Goal: Information Seeking & Learning: Learn about a topic

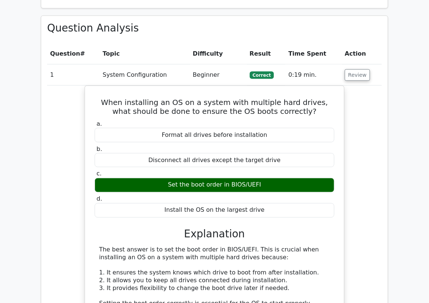
click at [174, 40] on div "Question Analysis Question # Topic Difficulty Result Time Spent Action 1 System…" at bounding box center [214, 292] width 347 height 553
click at [359, 77] on button "Review" at bounding box center [357, 75] width 25 height 12
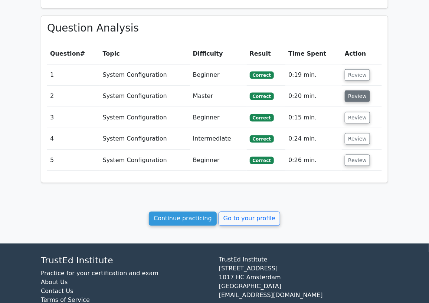
click at [359, 96] on button "Review" at bounding box center [357, 97] width 25 height 12
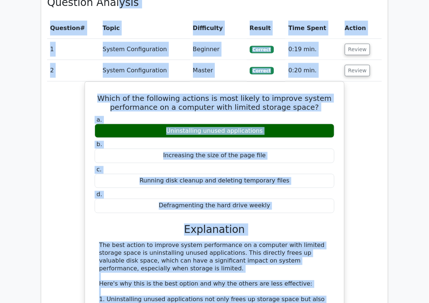
scroll to position [311, 0]
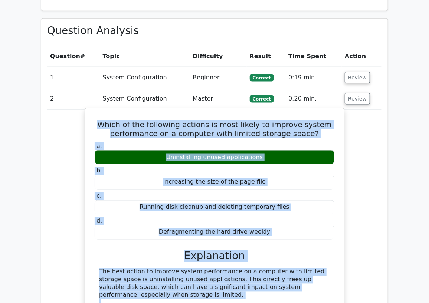
drag, startPoint x: 263, startPoint y: 236, endPoint x: 89, endPoint y: 122, distance: 207.6
click at [89, 122] on div "Which of the following actions is most likely to improve system performance on …" at bounding box center [214, 307] width 253 height 393
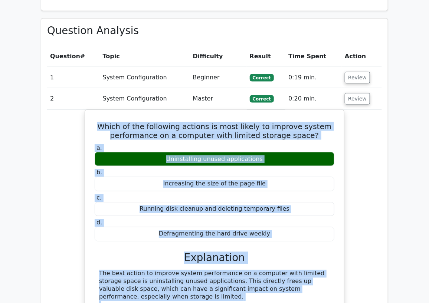
copy div "Which of the following actions is most likely to improve system performance on …"
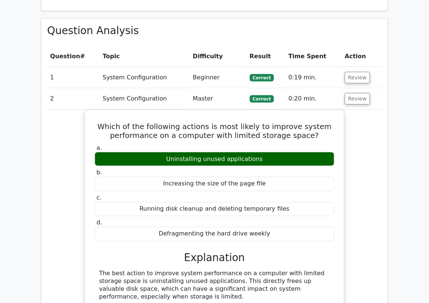
click at [150, 94] on td "System Configuration" at bounding box center [145, 98] width 90 height 21
click at [365, 99] on button "Review" at bounding box center [357, 99] width 25 height 12
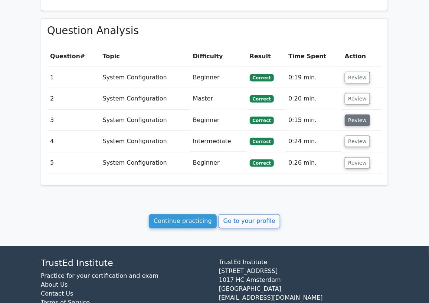
click at [356, 123] on button "Review" at bounding box center [357, 121] width 25 height 12
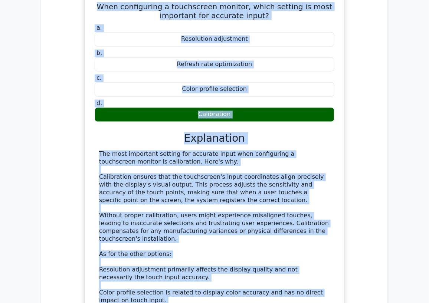
scroll to position [258, 0]
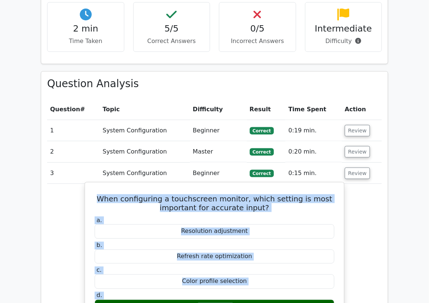
drag, startPoint x: 321, startPoint y: 232, endPoint x: 95, endPoint y: 195, distance: 228.2
copy div "When configuring a touchscreen monitor, which setting is most important for acc…"
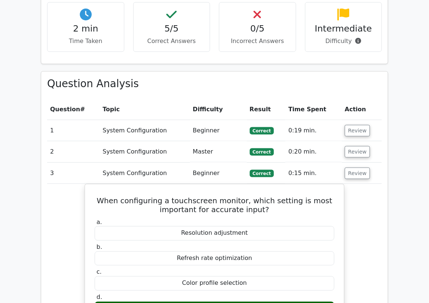
drag, startPoint x: 82, startPoint y: 173, endPoint x: 107, endPoint y: 174, distance: 24.2
click at [83, 173] on td "3" at bounding box center [73, 173] width 53 height 21
click at [351, 179] on button "Review" at bounding box center [357, 174] width 25 height 12
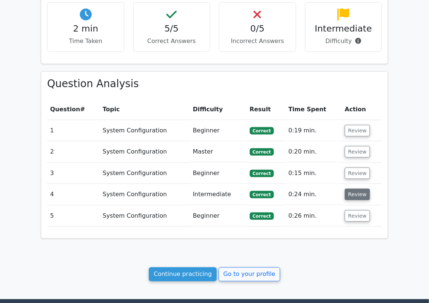
click at [353, 196] on button "Review" at bounding box center [357, 195] width 25 height 12
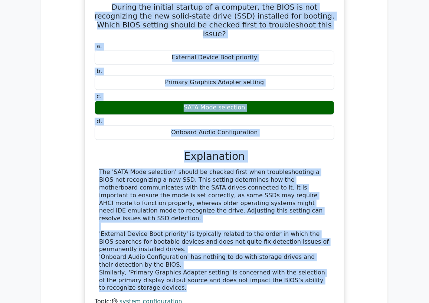
scroll to position [386, 0]
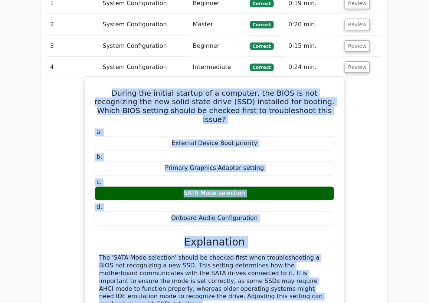
drag, startPoint x: 155, startPoint y: 154, endPoint x: 86, endPoint y: 90, distance: 94.0
click at [86, 90] on div "During the initial startup of a computer, the BIOS is not recognizing the new s…" at bounding box center [215, 242] width 260 height 333
copy div "During the initial startup of a computer, the BIOS is not recognizing the new s…"
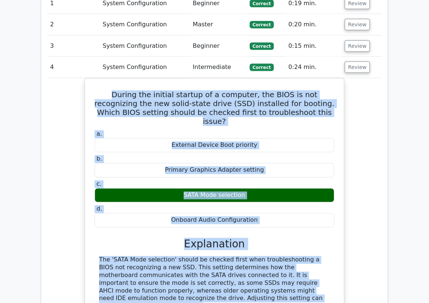
click at [76, 173] on div "During the initial startup of a computer, the BIOS is not recognizing the new s…" at bounding box center [214, 249] width 335 height 342
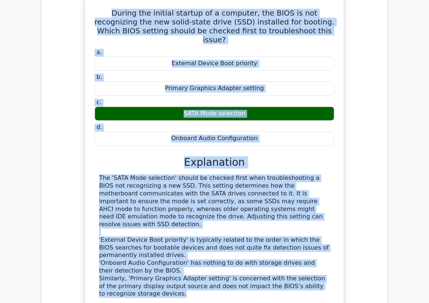
scroll to position [468, 0]
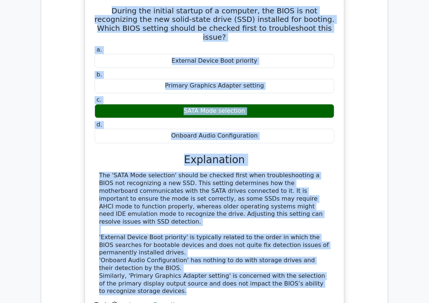
click at [105, 175] on div "The 'SATA Mode selection' should be checked first when troubleshooting a BIOS n…" at bounding box center [214, 234] width 231 height 124
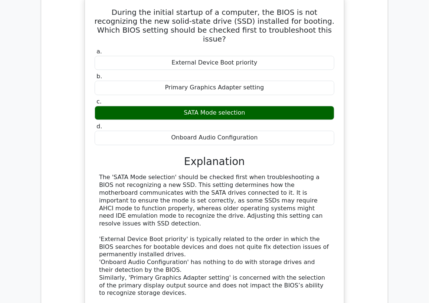
click at [64, 55] on div "During the initial startup of a computer, the BIOS is not recognizing the new s…" at bounding box center [214, 167] width 335 height 342
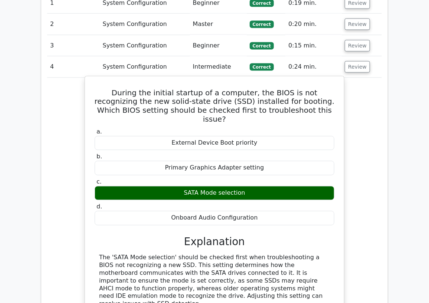
scroll to position [386, 0]
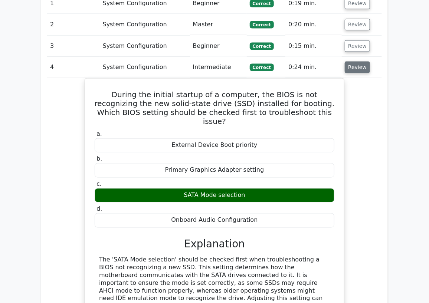
click at [353, 68] on button "Review" at bounding box center [357, 68] width 25 height 12
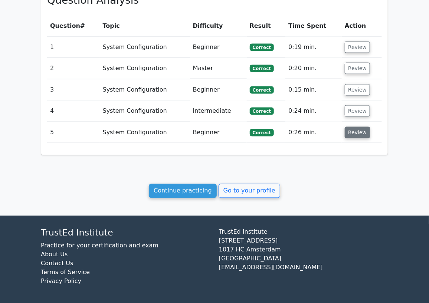
click at [358, 132] on button "Review" at bounding box center [357, 133] width 25 height 12
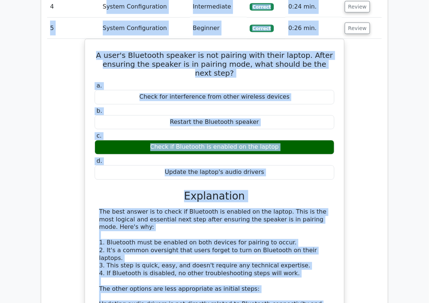
scroll to position [441, 0]
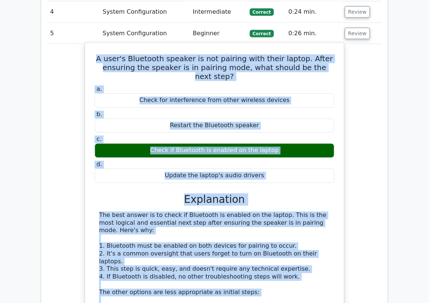
drag, startPoint x: 319, startPoint y: 205, endPoint x: 103, endPoint y: 52, distance: 264.6
click at [103, 52] on div "A user's Bluetooth speaker is not pairing with their laptop. After ensuring the…" at bounding box center [214, 235] width 253 height 379
copy div "A user's Bluetooth speaker is not pairing with their laptop. After ensuring the…"
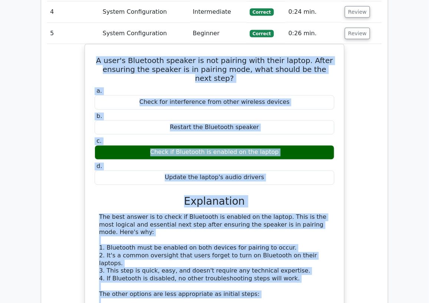
click at [58, 137] on div "A user's Bluetooth speaker is not pairing with their laptop. After ensuring the…" at bounding box center [214, 241] width 335 height 394
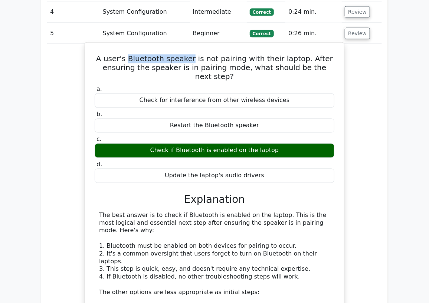
drag, startPoint x: 196, startPoint y: 58, endPoint x: 136, endPoint y: 58, distance: 59.8
click at [136, 58] on h5 "A user's Bluetooth speaker is not pairing with their laptop. After ensuring the…" at bounding box center [214, 68] width 241 height 27
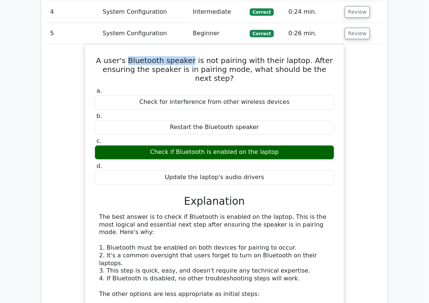
copy h5 "Bluetooth speaker"
click at [76, 66] on div "A user's Bluetooth speaker is not pairing with their laptop. After ensuring the…" at bounding box center [214, 241] width 335 height 394
click at [352, 31] on button "Review" at bounding box center [357, 34] width 25 height 12
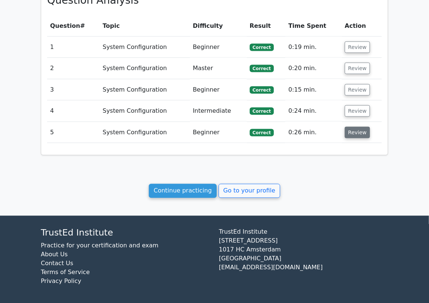
click at [349, 133] on button "Review" at bounding box center [357, 133] width 25 height 12
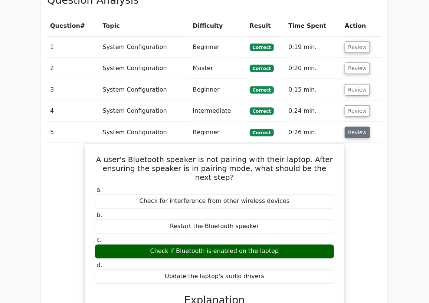
click at [349, 133] on button "Review" at bounding box center [357, 133] width 25 height 12
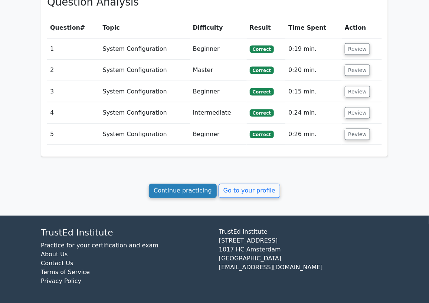
click at [183, 193] on link "Continue practicing" at bounding box center [183, 191] width 68 height 14
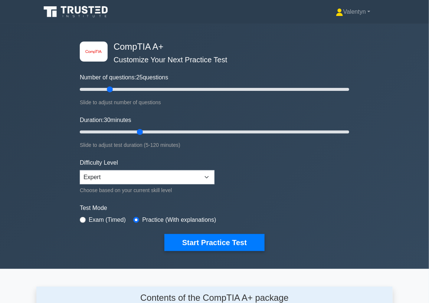
scroll to position [991, 0]
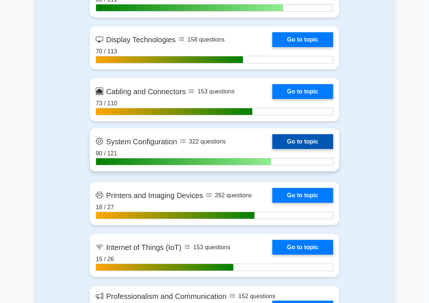
click at [306, 149] on link "Go to topic" at bounding box center [302, 141] width 61 height 15
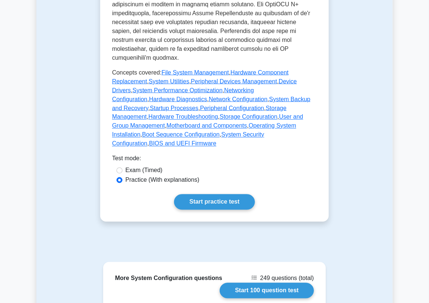
scroll to position [371, 0]
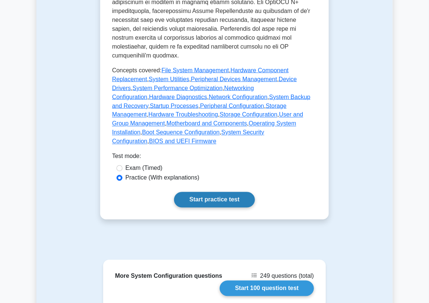
click at [202, 192] on link "Start practice test" at bounding box center [214, 200] width 81 height 16
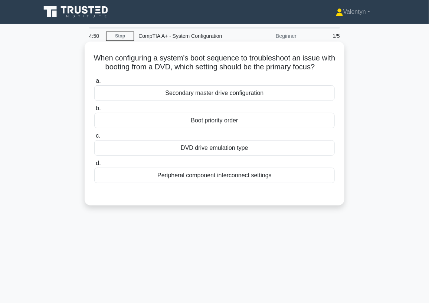
click at [230, 128] on div "Boot priority order" at bounding box center [214, 121] width 241 height 16
click at [94, 111] on input "b. Boot priority order" at bounding box center [94, 108] width 0 height 5
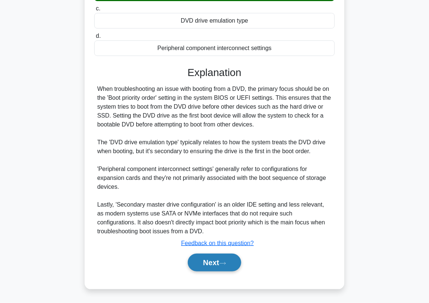
click at [226, 261] on button "Next" at bounding box center [214, 263] width 53 height 18
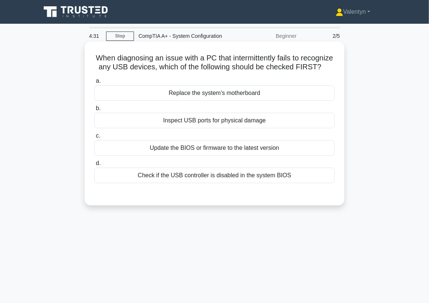
click at [240, 128] on div "Inspect USB ports for physical damage" at bounding box center [214, 121] width 241 height 16
click at [94, 111] on input "b. Inspect USB ports for physical damage" at bounding box center [94, 108] width 0 height 5
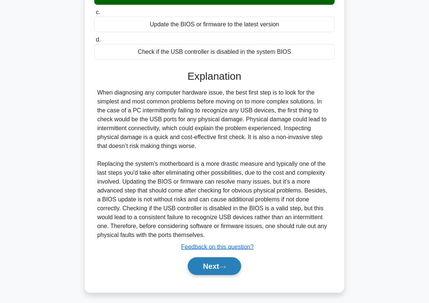
click at [220, 275] on button "Next" at bounding box center [214, 267] width 53 height 18
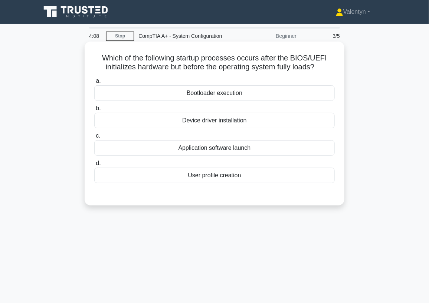
click at [243, 95] on div "Bootloader execution" at bounding box center [214, 93] width 241 height 16
click at [94, 84] on input "a. Bootloader execution" at bounding box center [94, 81] width 0 height 5
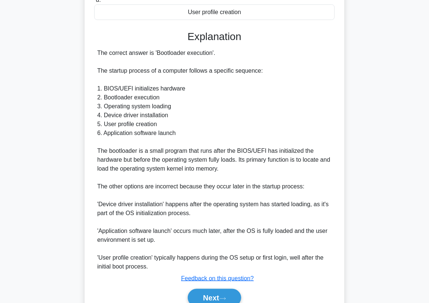
scroll to position [165, 0]
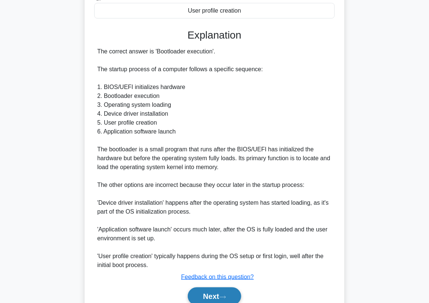
click at [220, 298] on button "Next" at bounding box center [214, 297] width 53 height 18
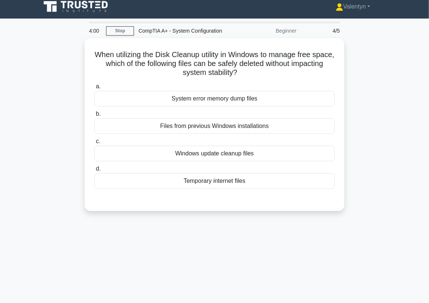
scroll to position [0, 0]
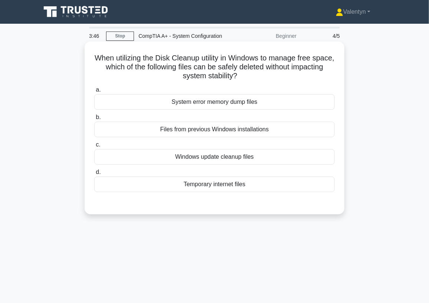
click at [241, 186] on div "Temporary internet files" at bounding box center [214, 185] width 241 height 16
click at [94, 175] on input "d. Temporary internet files" at bounding box center [94, 172] width 0 height 5
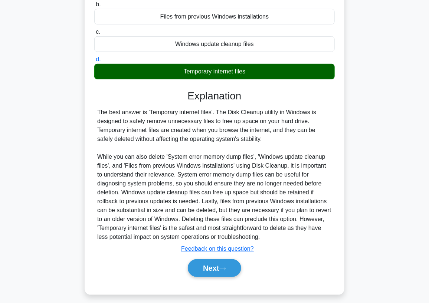
scroll to position [118, 0]
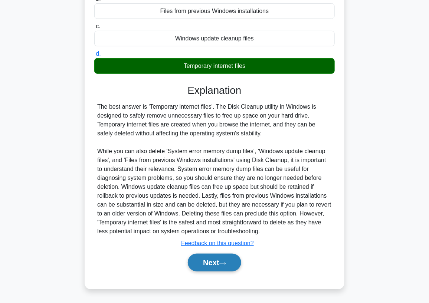
click at [225, 262] on icon at bounding box center [222, 264] width 7 height 4
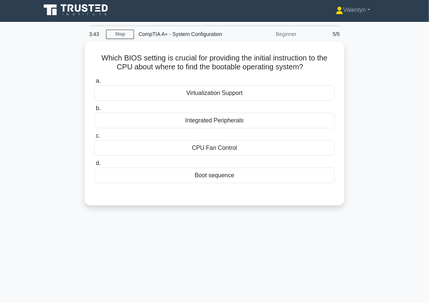
scroll to position [0, 0]
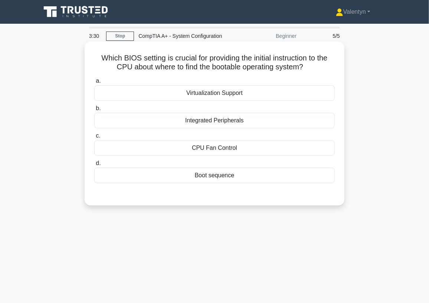
click at [229, 176] on div "Boot sequence" at bounding box center [214, 176] width 241 height 16
click at [94, 166] on input "d. Boot sequence" at bounding box center [94, 163] width 0 height 5
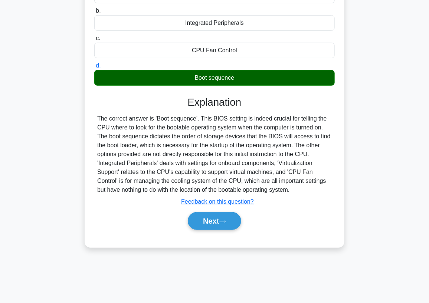
scroll to position [98, 0]
click at [220, 222] on button "Next" at bounding box center [214, 221] width 53 height 18
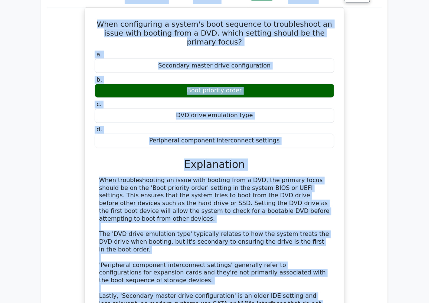
scroll to position [369, 0]
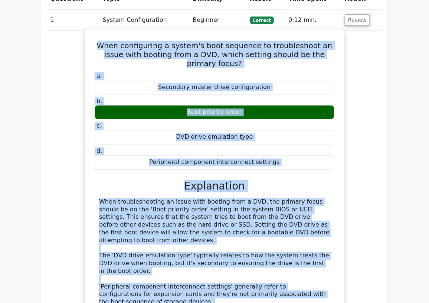
drag, startPoint x: 211, startPoint y: 232, endPoint x: 99, endPoint y: 42, distance: 220.7
click at [99, 42] on div "When configuring a system's boot sequence to troubleshoot an issue with booting…" at bounding box center [214, 202] width 253 height 340
copy div "When configuring a system's boot sequence to troubleshoot an issue with booting…"
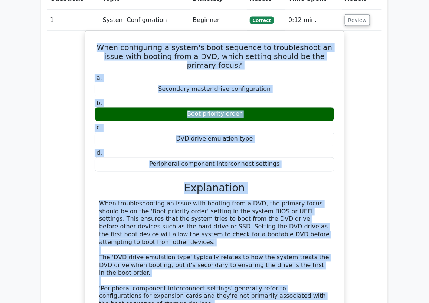
click at [72, 85] on div "When configuring a system's boot sequence to troubleshoot an issue with booting…" at bounding box center [214, 209] width 335 height 356
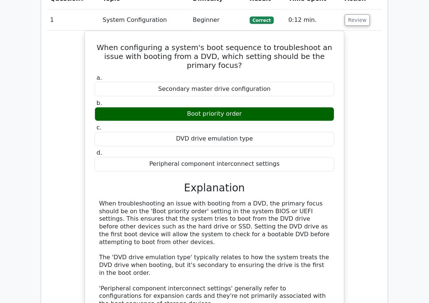
click at [167, 17] on td "System Configuration" at bounding box center [145, 20] width 90 height 21
click at [350, 24] on button "Review" at bounding box center [357, 20] width 25 height 12
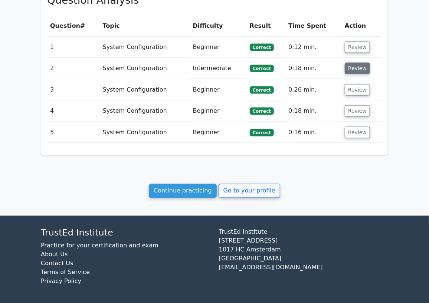
click at [362, 67] on button "Review" at bounding box center [357, 69] width 25 height 12
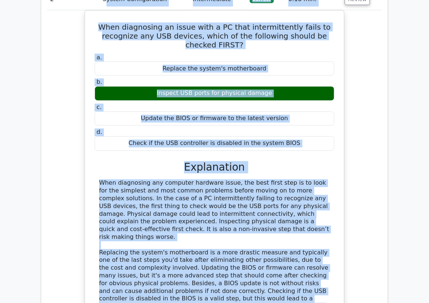
scroll to position [394, 0]
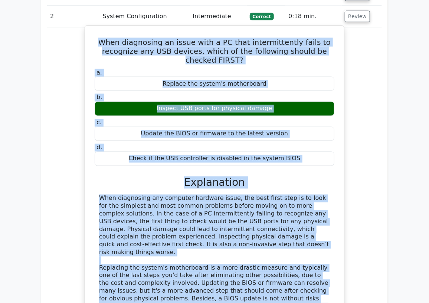
drag, startPoint x: 211, startPoint y: 208, endPoint x: 89, endPoint y: 37, distance: 209.5
click at [89, 37] on div "When diagnosing an issue with a PC that intermittently fails to recognize any U…" at bounding box center [214, 199] width 253 height 340
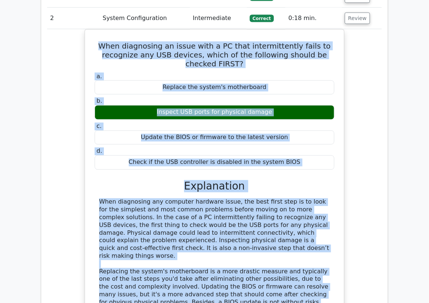
copy div "When diagnosing an issue with a PC that intermittently fails to recognize any U…"
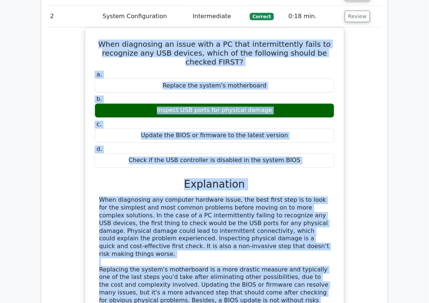
click at [58, 63] on div "When diagnosing an issue with a PC that intermittently fails to recognize any U…" at bounding box center [214, 205] width 335 height 356
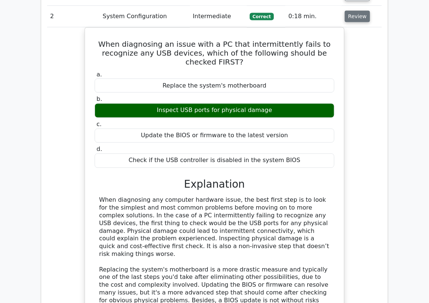
click at [365, 17] on button "Review" at bounding box center [357, 17] width 25 height 12
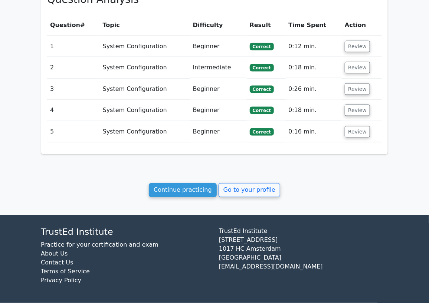
scroll to position [342, 0]
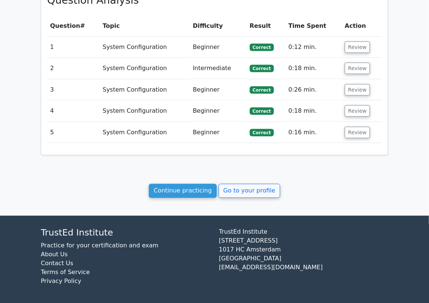
drag, startPoint x: 357, startPoint y: 89, endPoint x: 342, endPoint y: 91, distance: 15.3
click at [356, 89] on button "Review" at bounding box center [357, 90] width 25 height 12
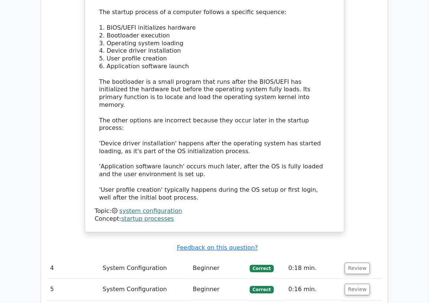
scroll to position [717, 0]
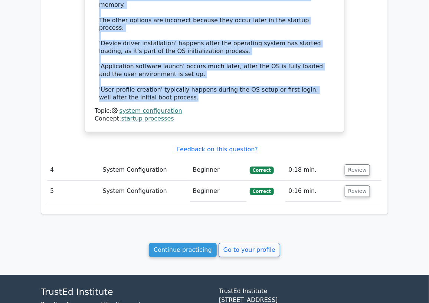
drag, startPoint x: 101, startPoint y: 114, endPoint x: 199, endPoint y: 71, distance: 106.7
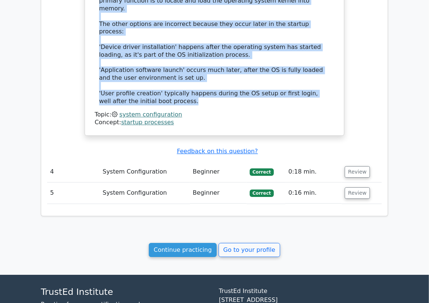
copy div "Which of the following startup processes occurs after the BIOS/UEFI initializes…"
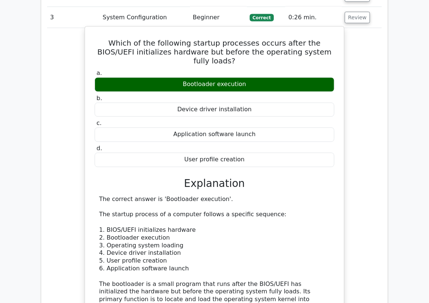
scroll to position [428, 0]
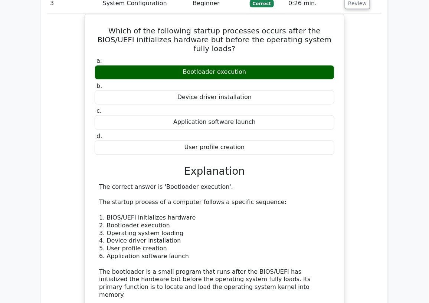
drag, startPoint x: 62, startPoint y: 44, endPoint x: 69, endPoint y: 42, distance: 6.9
click at [63, 43] on div "Which of the following startup processes occurs after the BIOS/UEFI initializes…" at bounding box center [214, 223] width 335 height 418
click at [350, 6] on button "Review" at bounding box center [357, 4] width 25 height 12
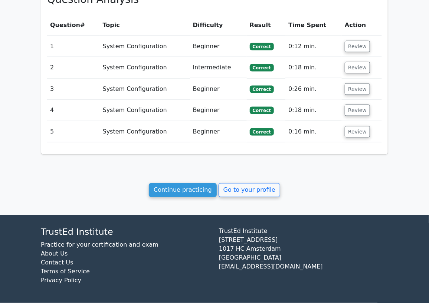
scroll to position [342, 0]
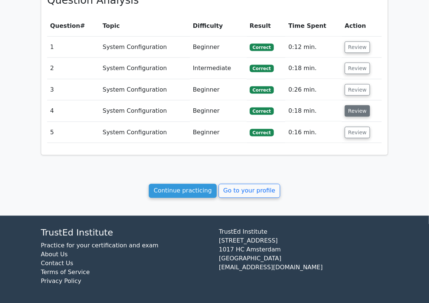
click at [353, 114] on button "Review" at bounding box center [357, 111] width 25 height 12
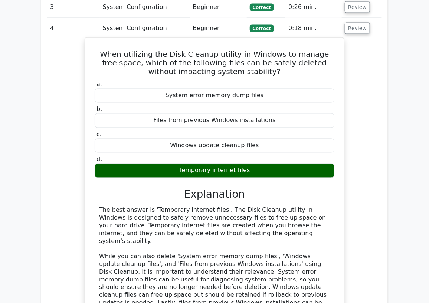
scroll to position [466, 0]
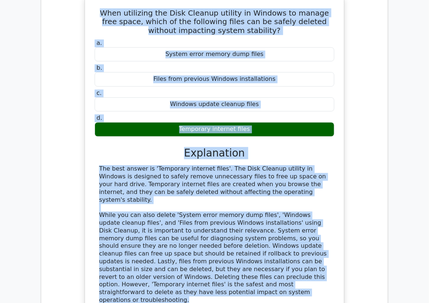
drag, startPoint x: 293, startPoint y: 277, endPoint x: 95, endPoint y: 16, distance: 328.2
click at [95, 16] on div "When utilizing the Disk Cleanup utility in Windows to manage free space, which …" at bounding box center [214, 166] width 253 height 333
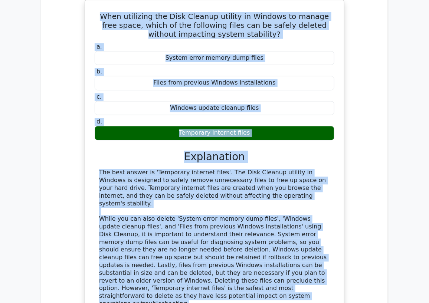
copy div "When utilizing the Disk Cleanup utility in Windows to manage free space, which …"
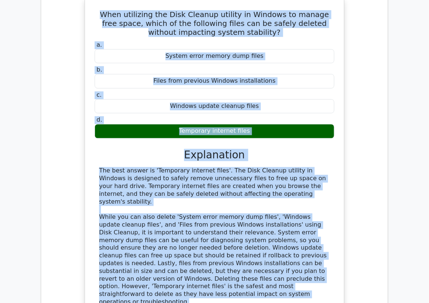
click at [52, 48] on div "When utilizing the Disk Cleanup utility in Windows to manage free space, which …" at bounding box center [214, 172] width 335 height 348
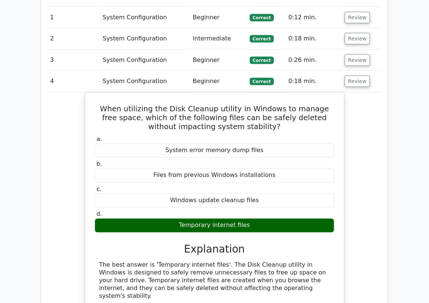
scroll to position [342, 0]
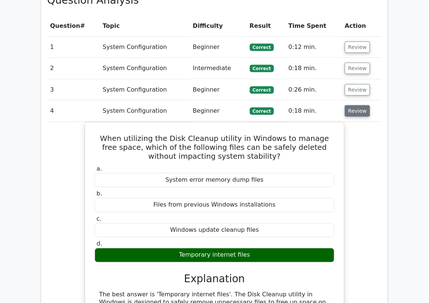
click at [363, 114] on button "Review" at bounding box center [357, 111] width 25 height 12
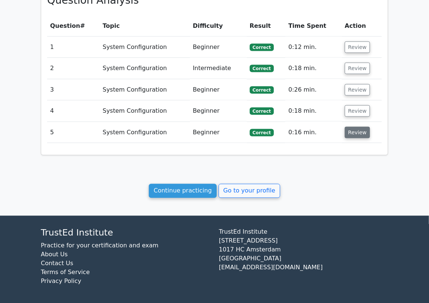
click at [359, 135] on button "Review" at bounding box center [357, 133] width 25 height 12
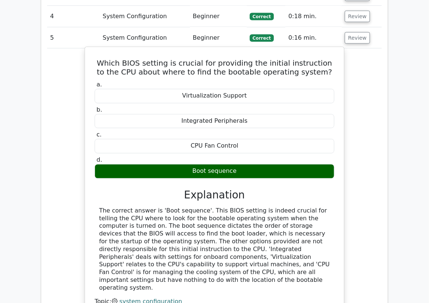
scroll to position [466, 0]
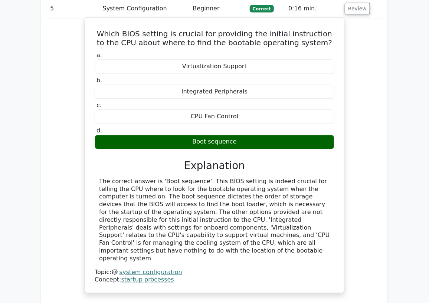
drag, startPoint x: 303, startPoint y: 242, endPoint x: 96, endPoint y: 34, distance: 294.0
click at [96, 34] on div "Which BIOS setting is crucial for providing the initial instruction to the CPU …" at bounding box center [214, 155] width 253 height 269
copy div "Which BIOS setting is crucial for providing the initial instruction to the CPU …"
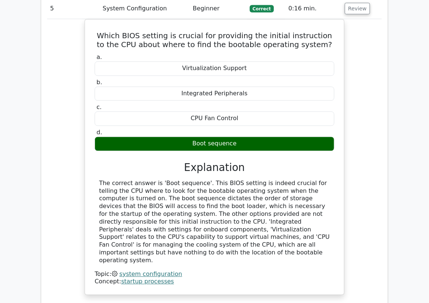
click at [75, 56] on div "Which BIOS setting is crucial for providing the initial instruction to the CPU …" at bounding box center [214, 161] width 335 height 285
click at [358, 12] on button "Review" at bounding box center [357, 9] width 25 height 12
